Goal: Task Accomplishment & Management: Complete application form

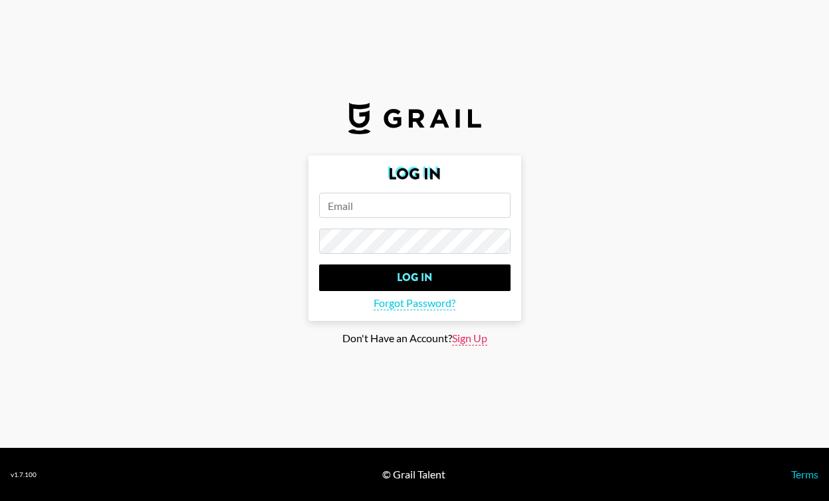
click at [467, 340] on span "Sign Up" at bounding box center [469, 339] width 35 height 14
type input "Sign Up"
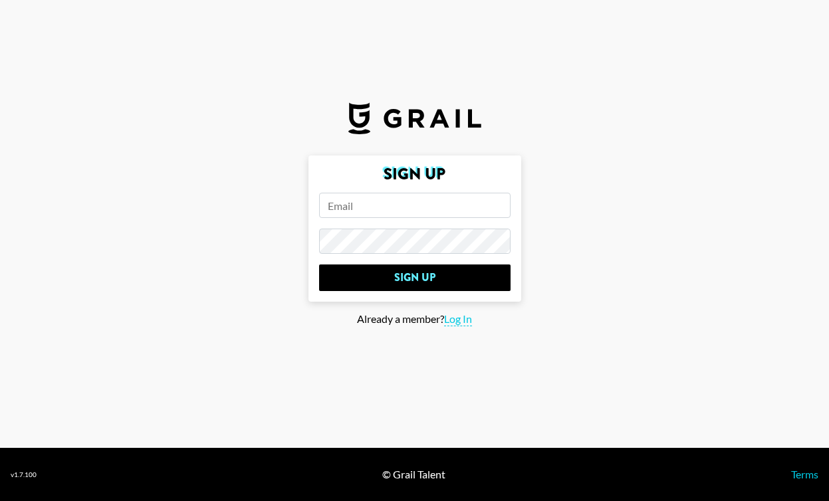
click at [391, 209] on input "email" at bounding box center [414, 205] width 191 height 25
type input "[EMAIL_ADDRESS][PERSON_NAME][DOMAIN_NAME]"
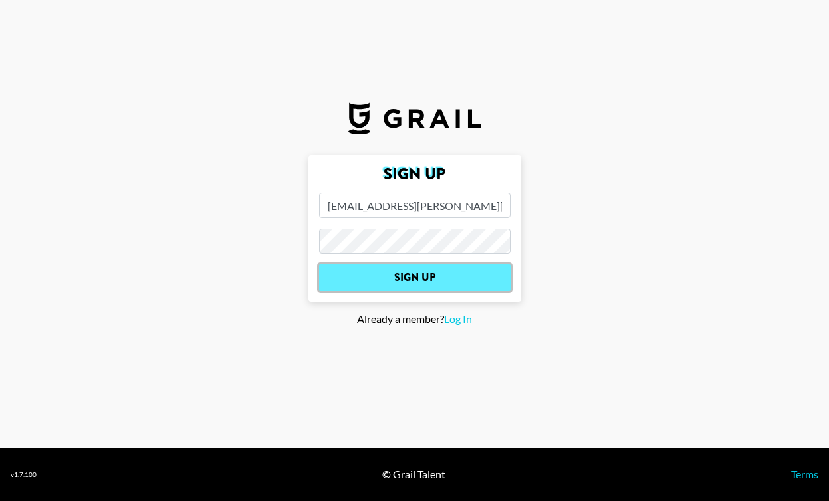
click at [391, 278] on input "Sign Up" at bounding box center [414, 278] width 191 height 27
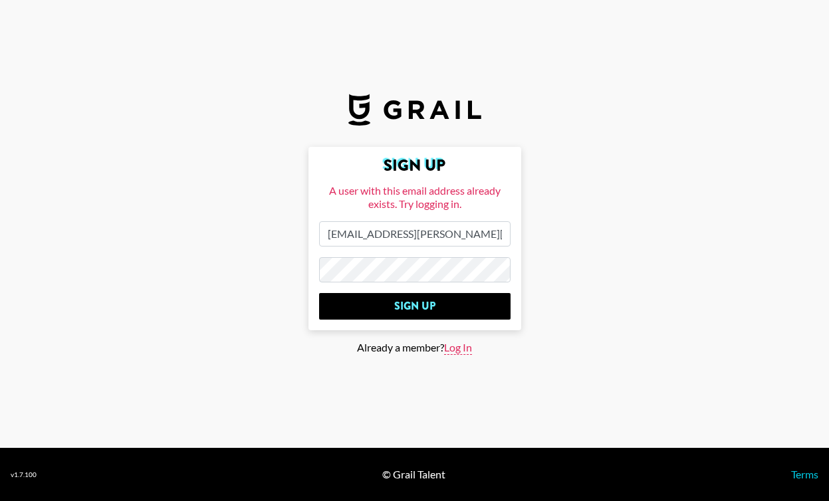
click at [461, 348] on span "Log In" at bounding box center [458, 348] width 28 height 14
type input "Log In"
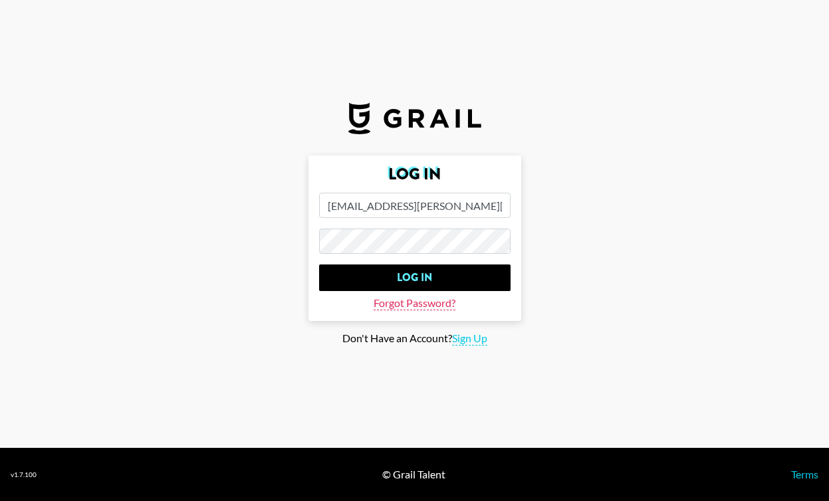
click at [425, 304] on span "Forgot Password?" at bounding box center [415, 303] width 82 height 14
